Goal: Information Seeking & Learning: Learn about a topic

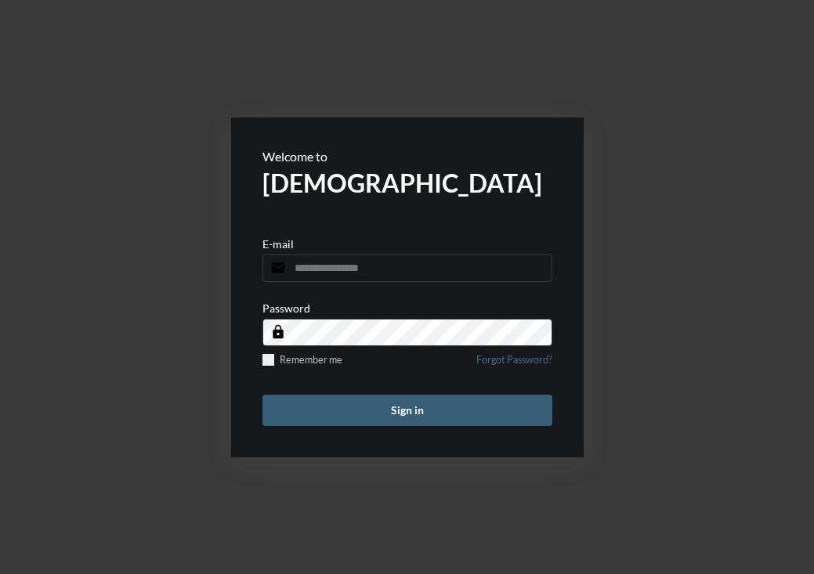
click at [378, 280] on input "email" at bounding box center [407, 267] width 290 height 27
paste input "**********"
type input "**********"
click at [362, 409] on button "Sign in" at bounding box center [407, 410] width 290 height 31
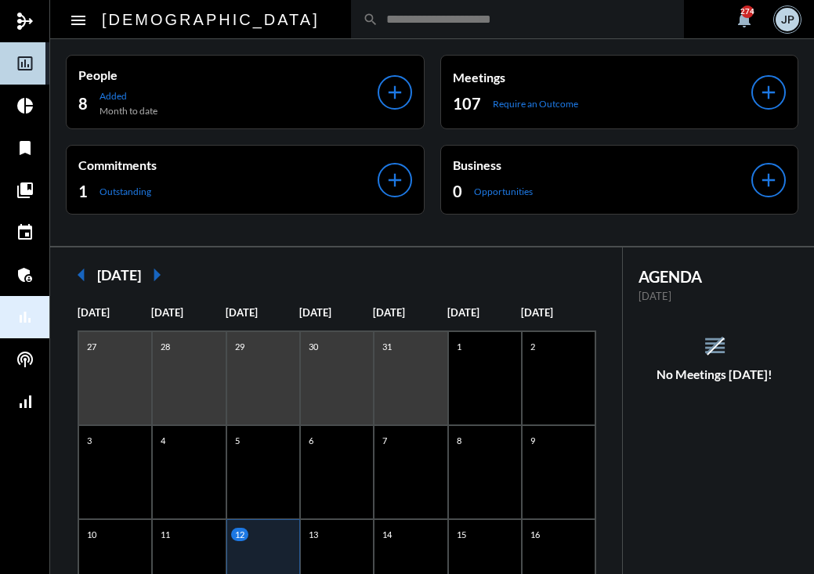
click at [23, 309] on mat-icon "bar_chart" at bounding box center [25, 317] width 19 height 19
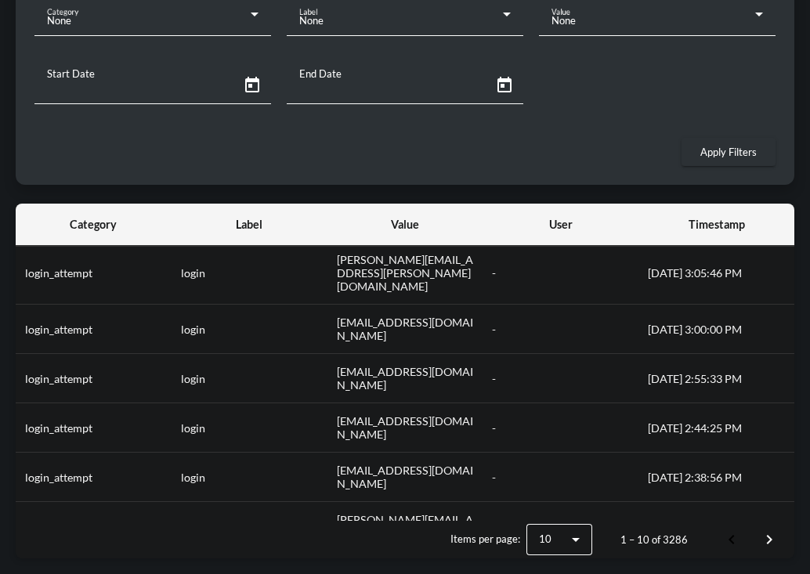
scroll to position [179, 0]
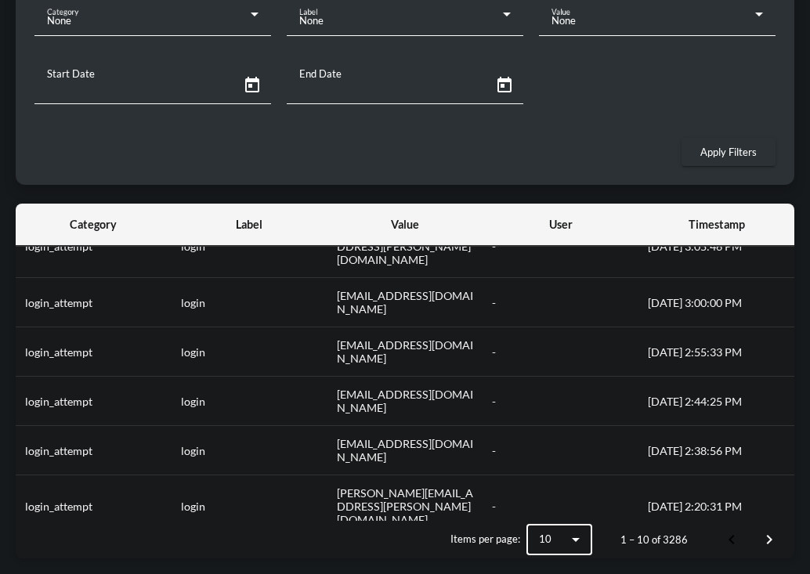
click at [581, 536] on icon at bounding box center [575, 539] width 19 height 19
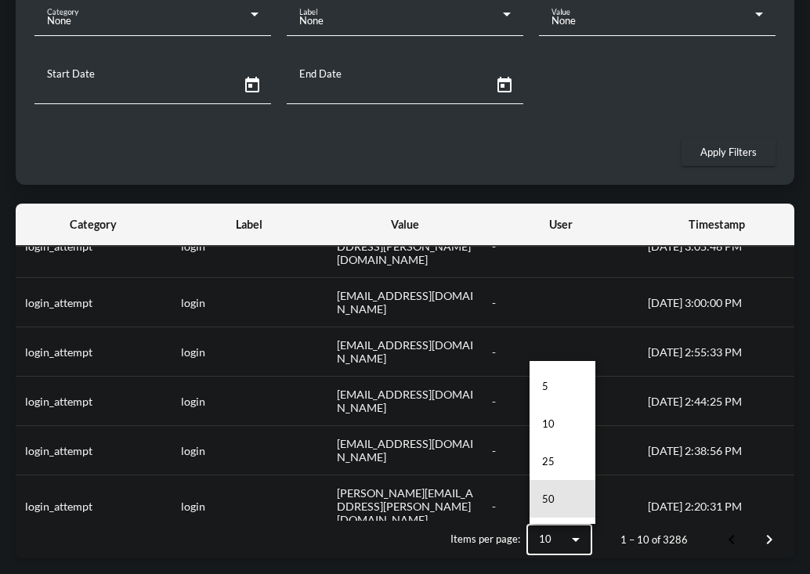
click at [572, 509] on mat-option "50" at bounding box center [562, 499] width 66 height 38
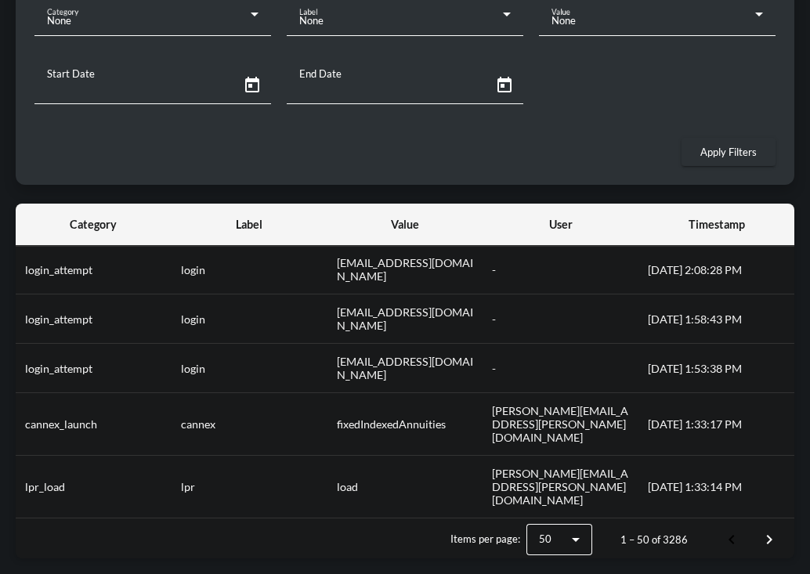
scroll to position [531, 0]
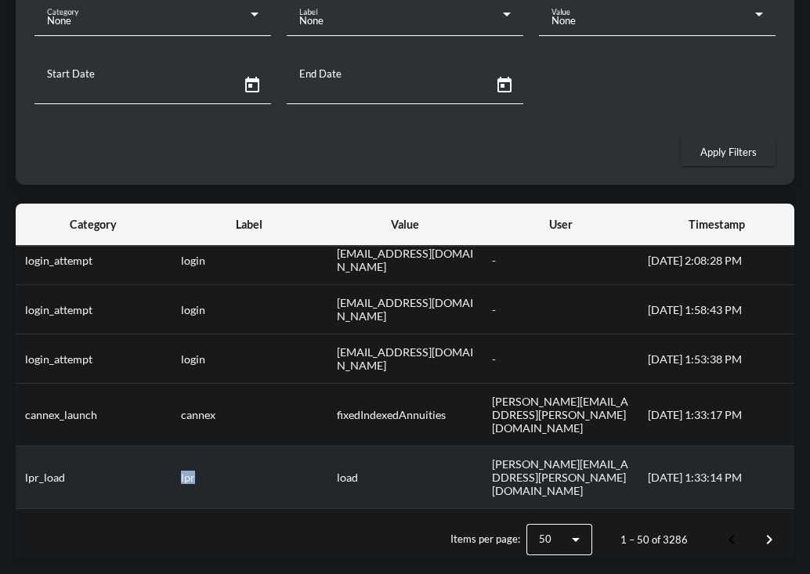
drag, startPoint x: 174, startPoint y: 376, endPoint x: 202, endPoint y: 377, distance: 28.2
click at [203, 446] on td "lpr" at bounding box center [249, 477] width 156 height 63
drag, startPoint x: 334, startPoint y: 378, endPoint x: 364, endPoint y: 378, distance: 30.5
click at [364, 446] on td "load" at bounding box center [405, 477] width 156 height 63
click at [359, 446] on td "load" at bounding box center [405, 477] width 156 height 63
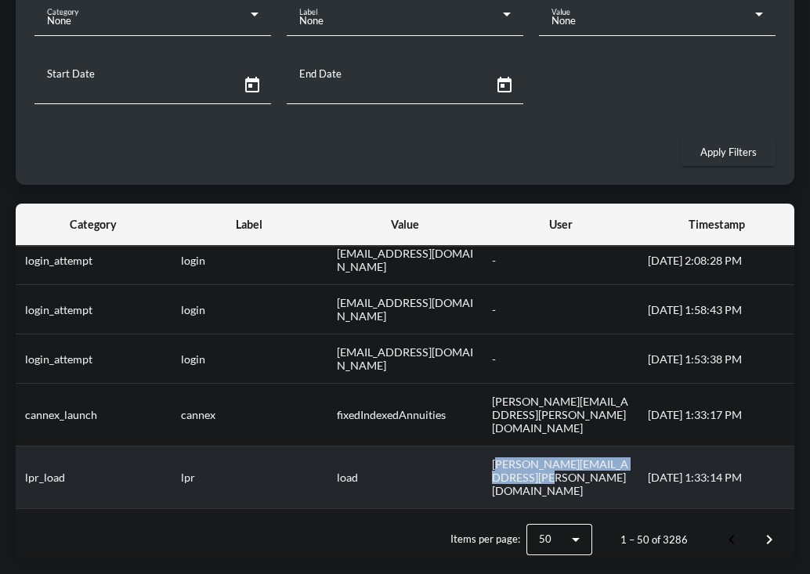
drag, startPoint x: 492, startPoint y: 372, endPoint x: 529, endPoint y: 384, distance: 38.9
click at [529, 446] on td "[PERSON_NAME][EMAIL_ADDRESS][PERSON_NAME][DOMAIN_NAME]" at bounding box center [560, 477] width 156 height 63
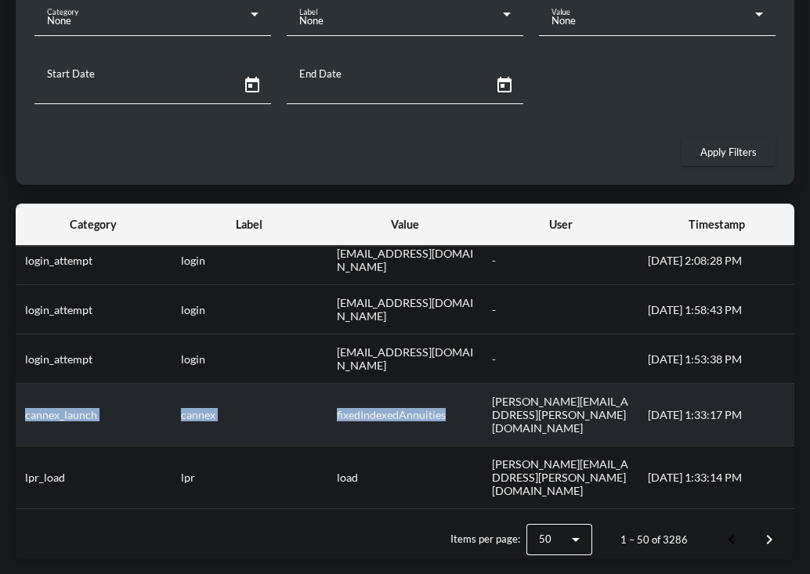
drag, startPoint x: 26, startPoint y: 330, endPoint x: 456, endPoint y: 327, distance: 429.9
click at [456, 384] on tr "cannex_launch cannex fixedIndexedAnnuities [PERSON_NAME][EMAIL_ADDRESS][PERSON_…" at bounding box center [405, 415] width 778 height 63
click at [455, 384] on td "fixedIndexedAnnuities" at bounding box center [405, 415] width 156 height 63
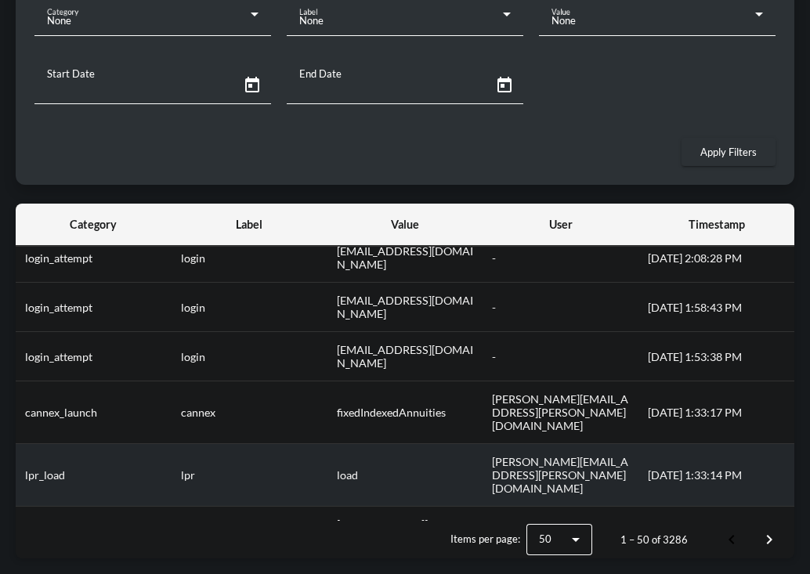
scroll to position [532, 0]
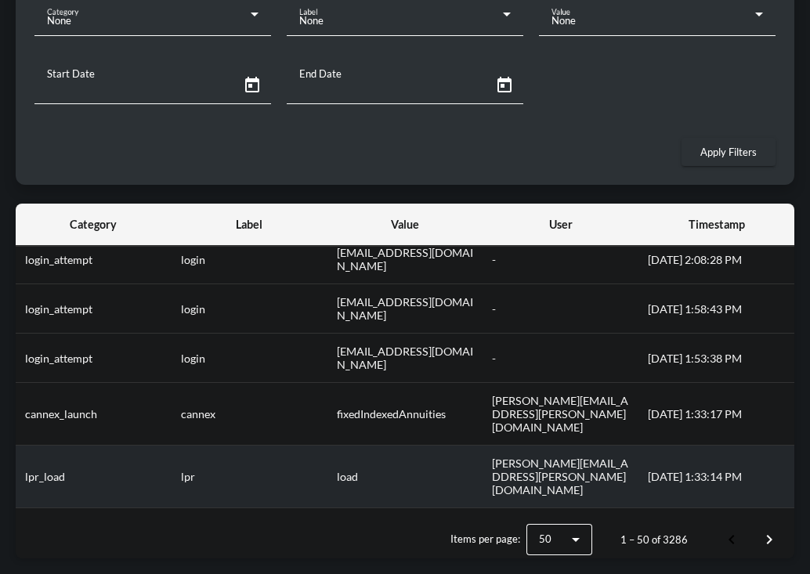
click at [342, 446] on td "load" at bounding box center [405, 477] width 156 height 63
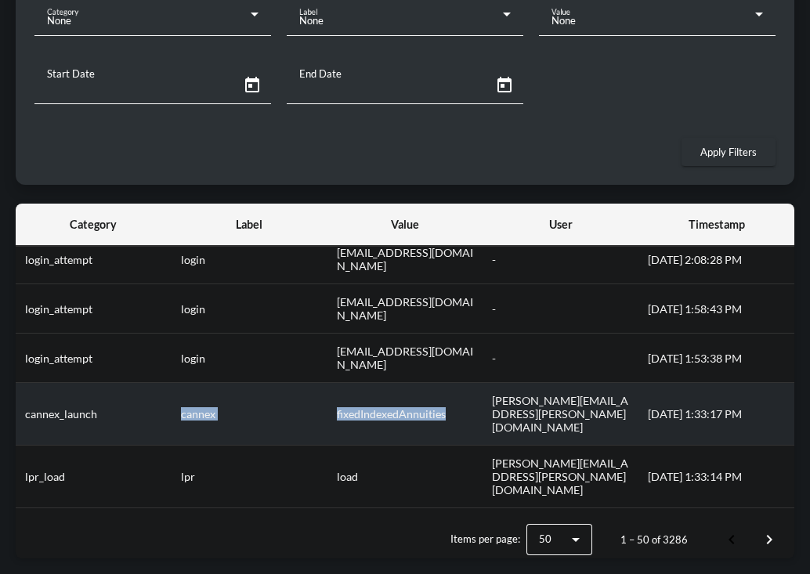
drag, startPoint x: 182, startPoint y: 330, endPoint x: 457, endPoint y: 331, distance: 275.6
click at [457, 383] on tr "cannex_launch cannex fixedIndexedAnnuities [PERSON_NAME][EMAIL_ADDRESS][PERSON_…" at bounding box center [405, 414] width 778 height 63
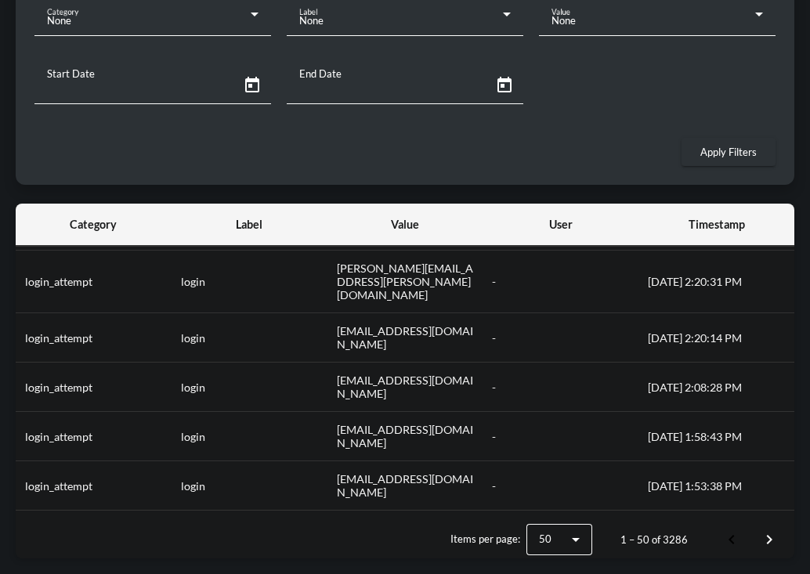
scroll to position [407, 0]
